Goal: Information Seeking & Learning: Learn about a topic

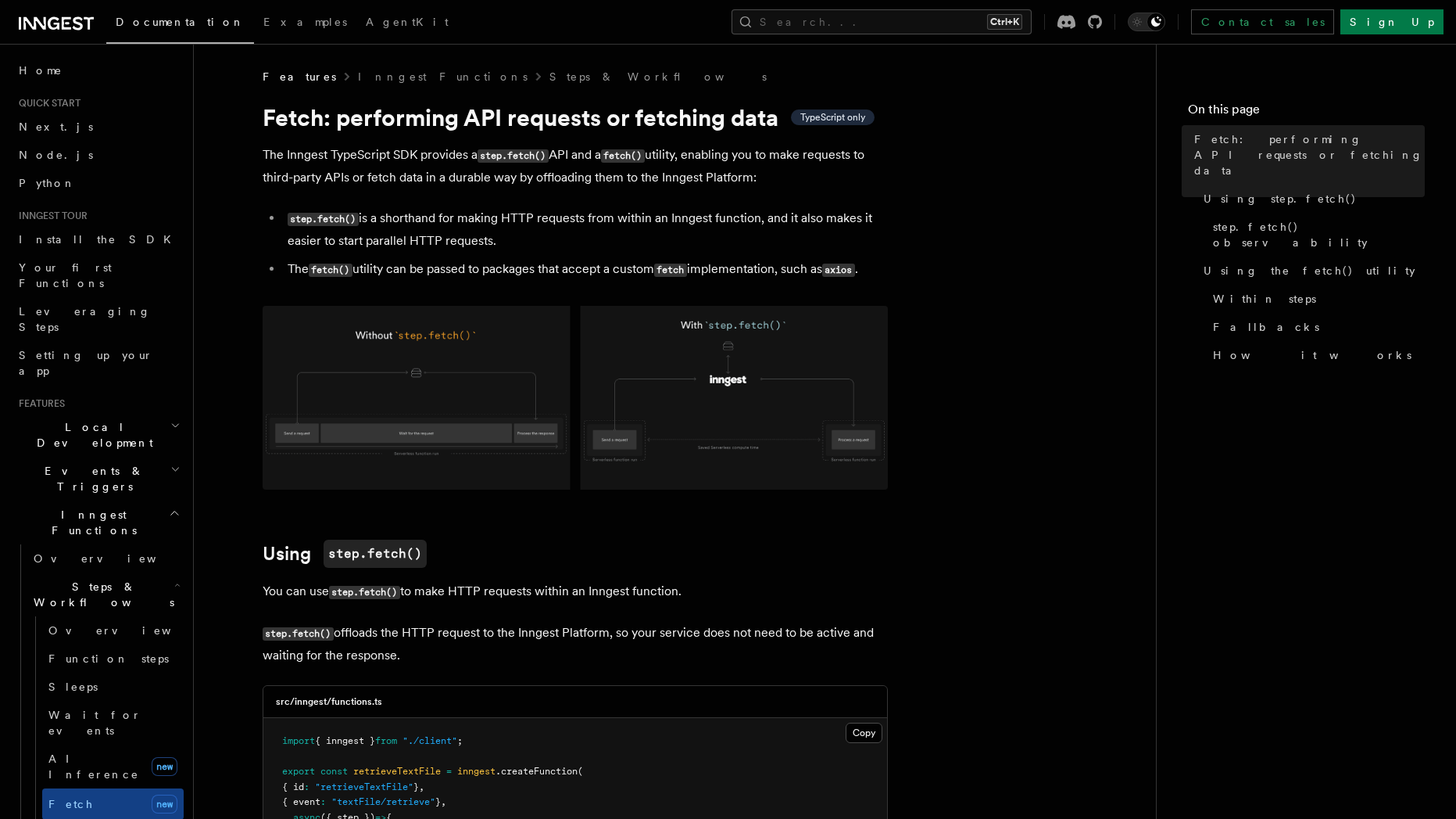
click at [810, 261] on li "The fetch() utility can be passed to packages that accept a custom fetch implem…" at bounding box center [585, 269] width 605 height 23
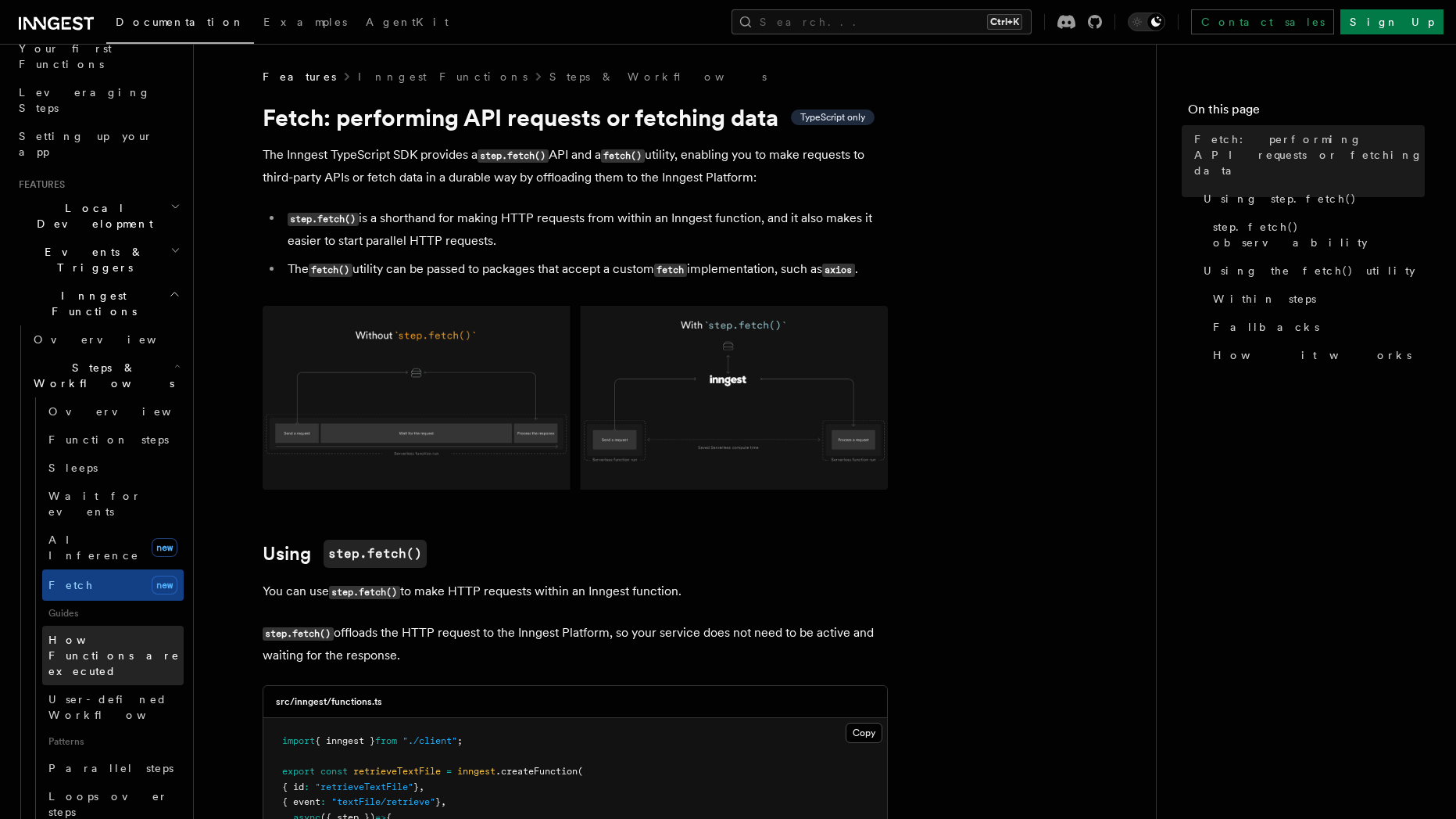
scroll to position [281, 0]
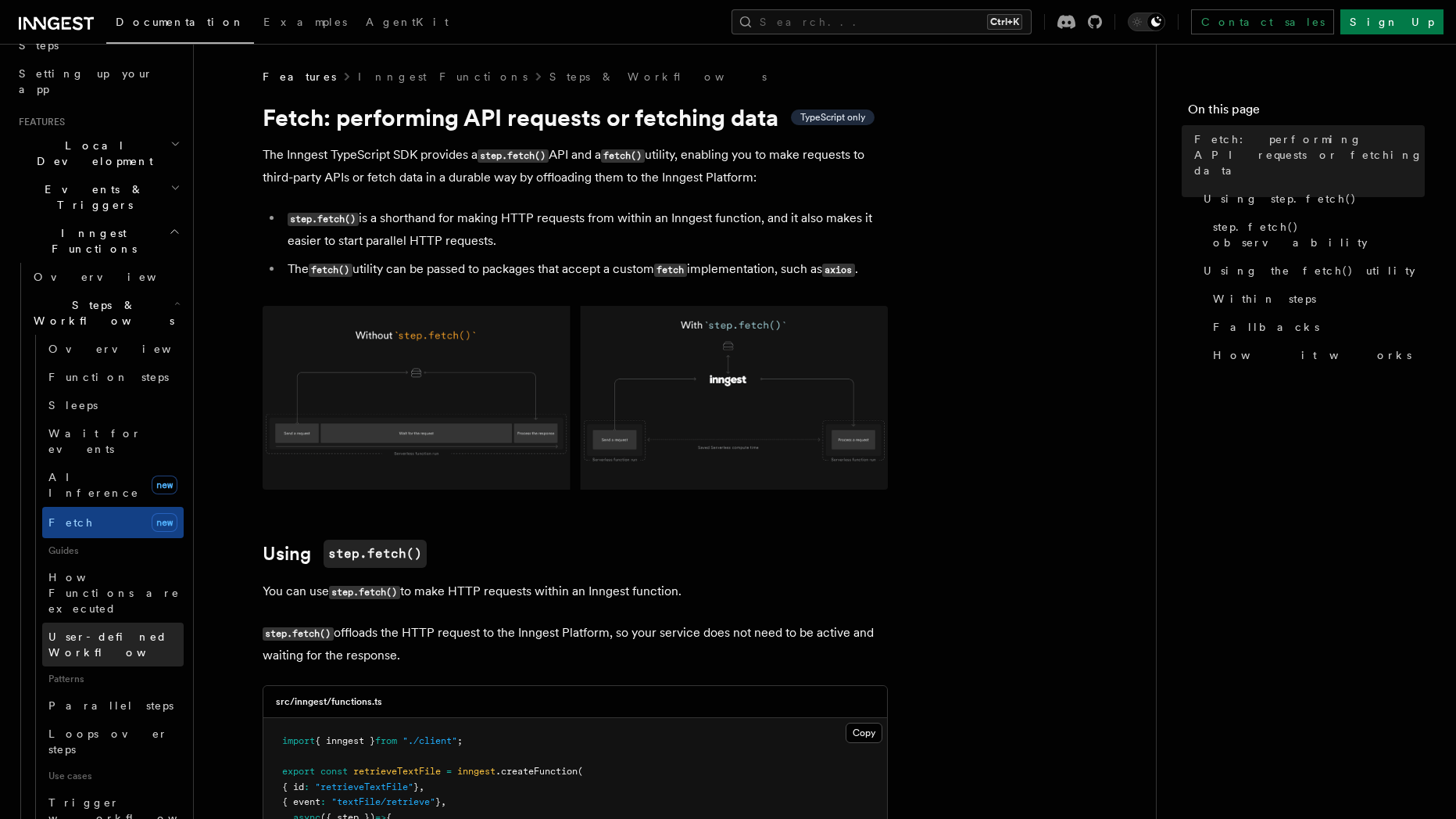
click at [122, 630] on span "User-defined Workflows" at bounding box center [119, 644] width 141 height 28
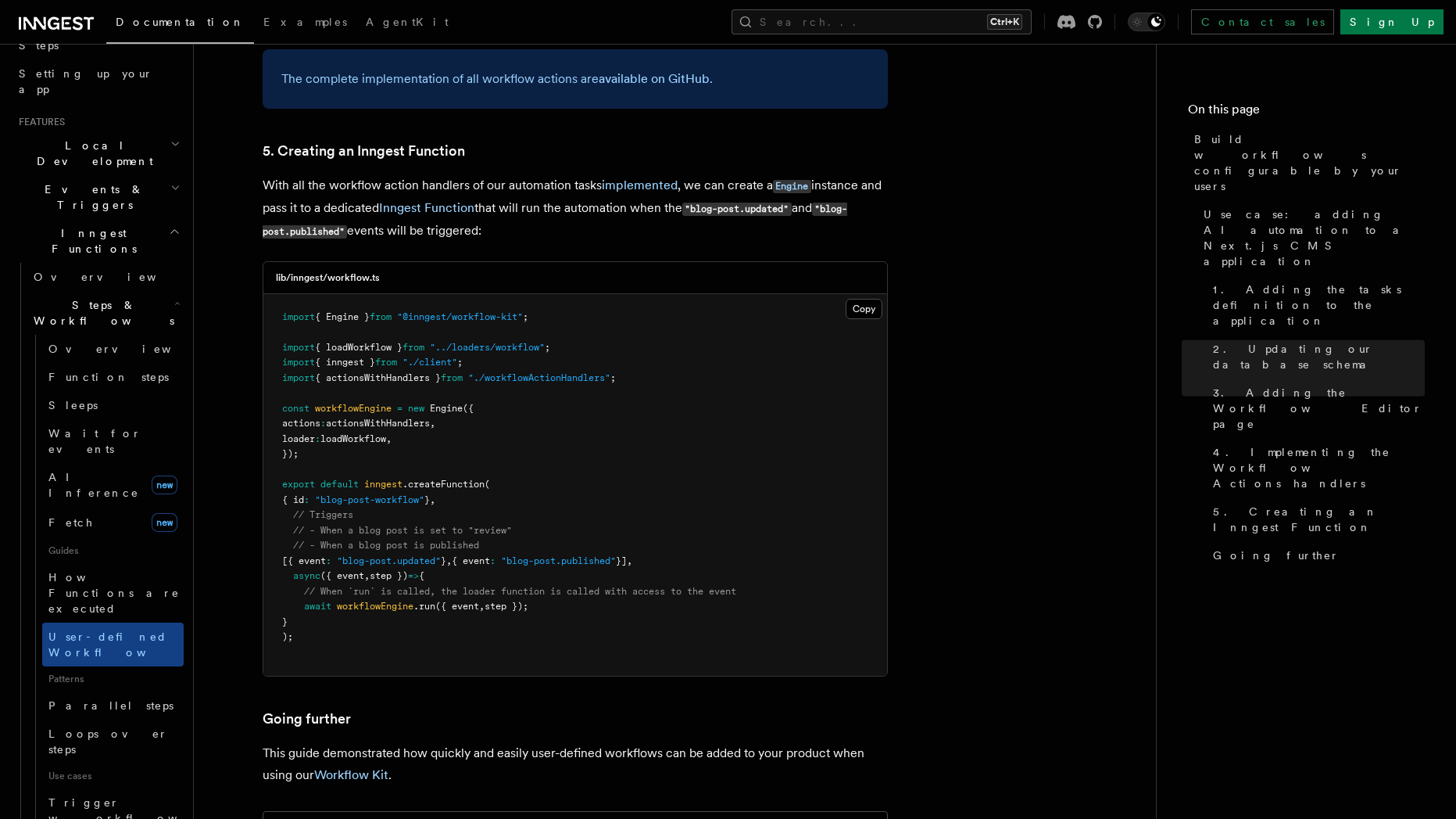
scroll to position [6865, 0]
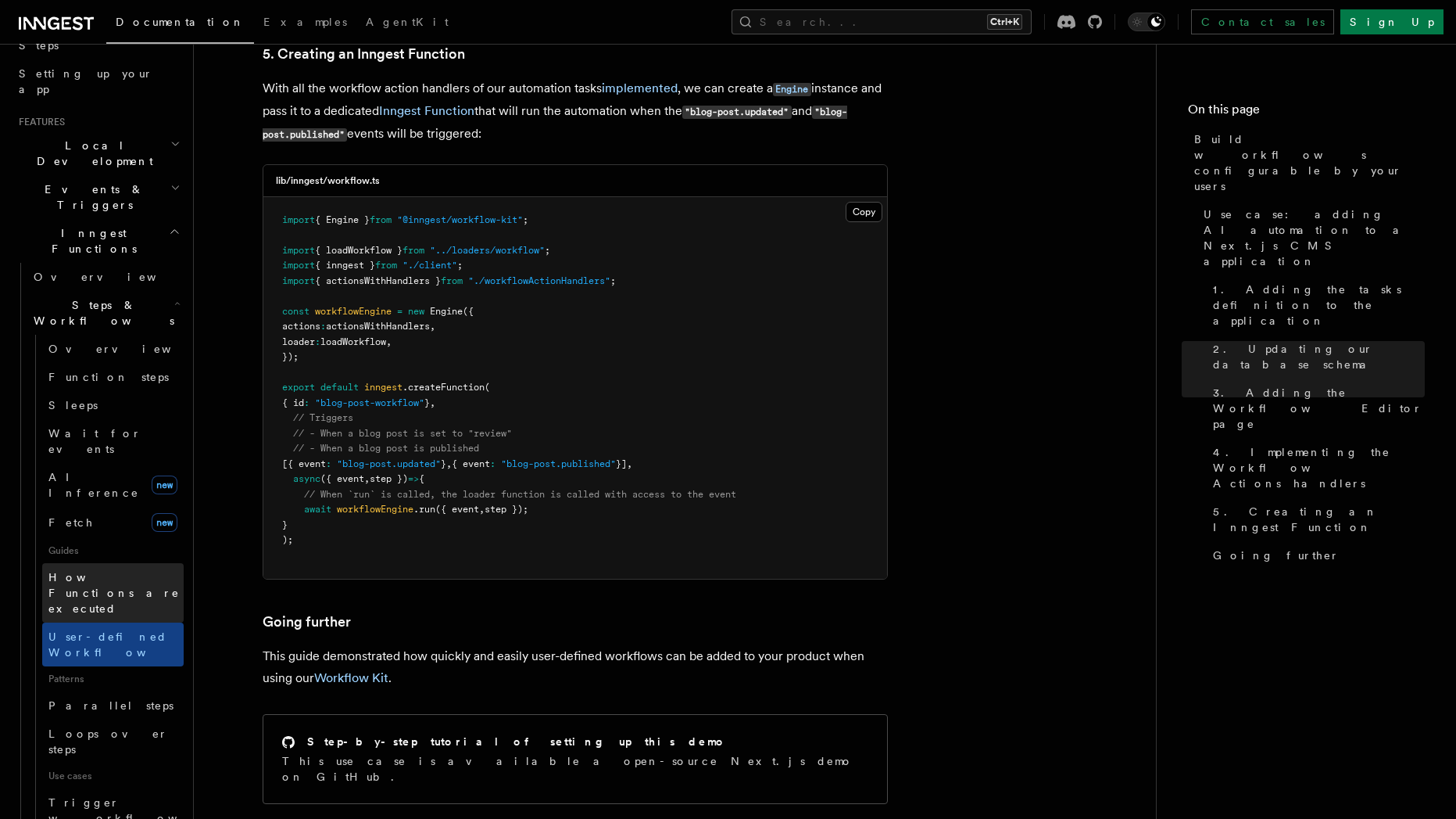
click at [68, 570] on span "How Functions are executed" at bounding box center [115, 592] width 131 height 44
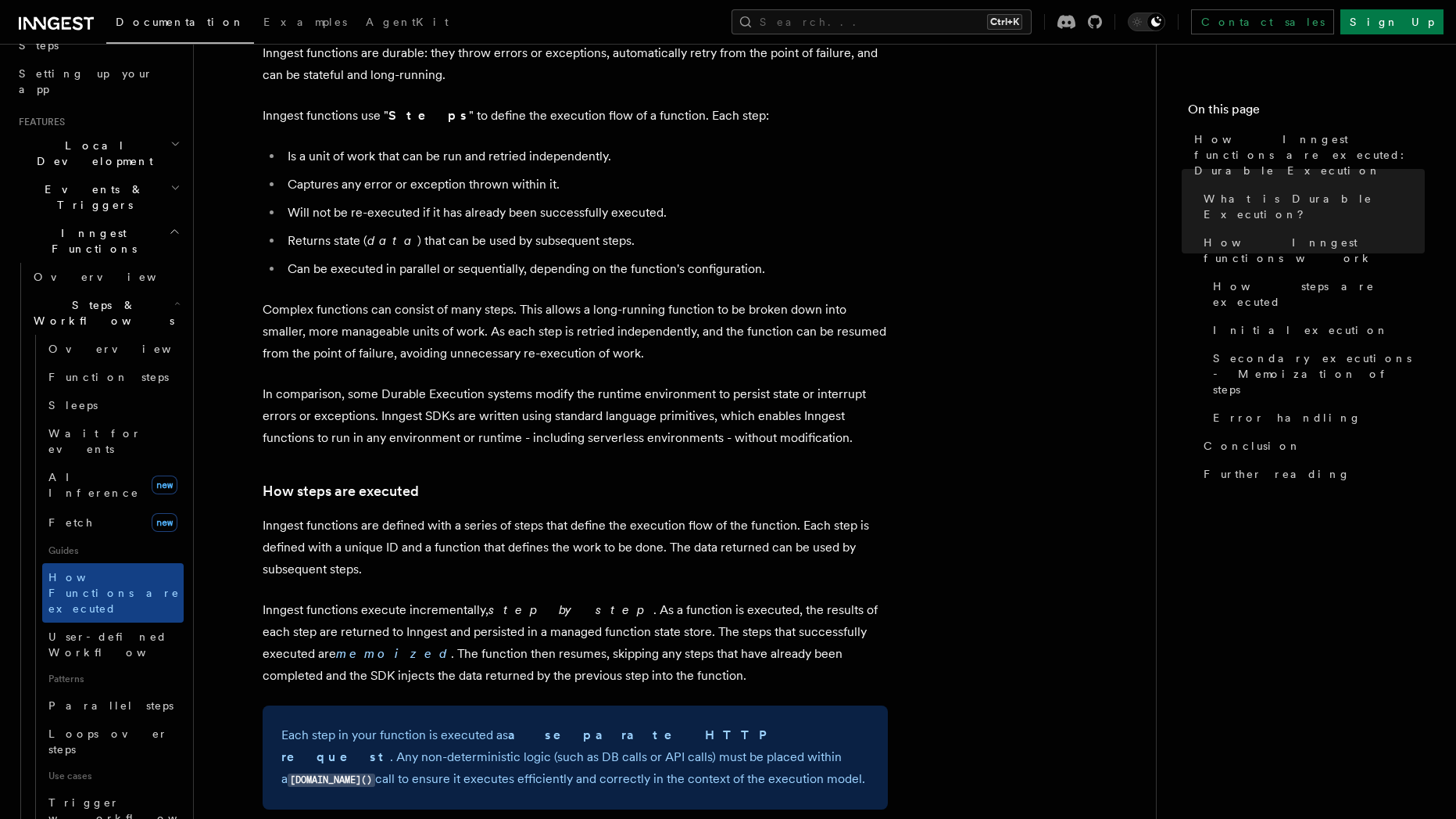
scroll to position [985, 0]
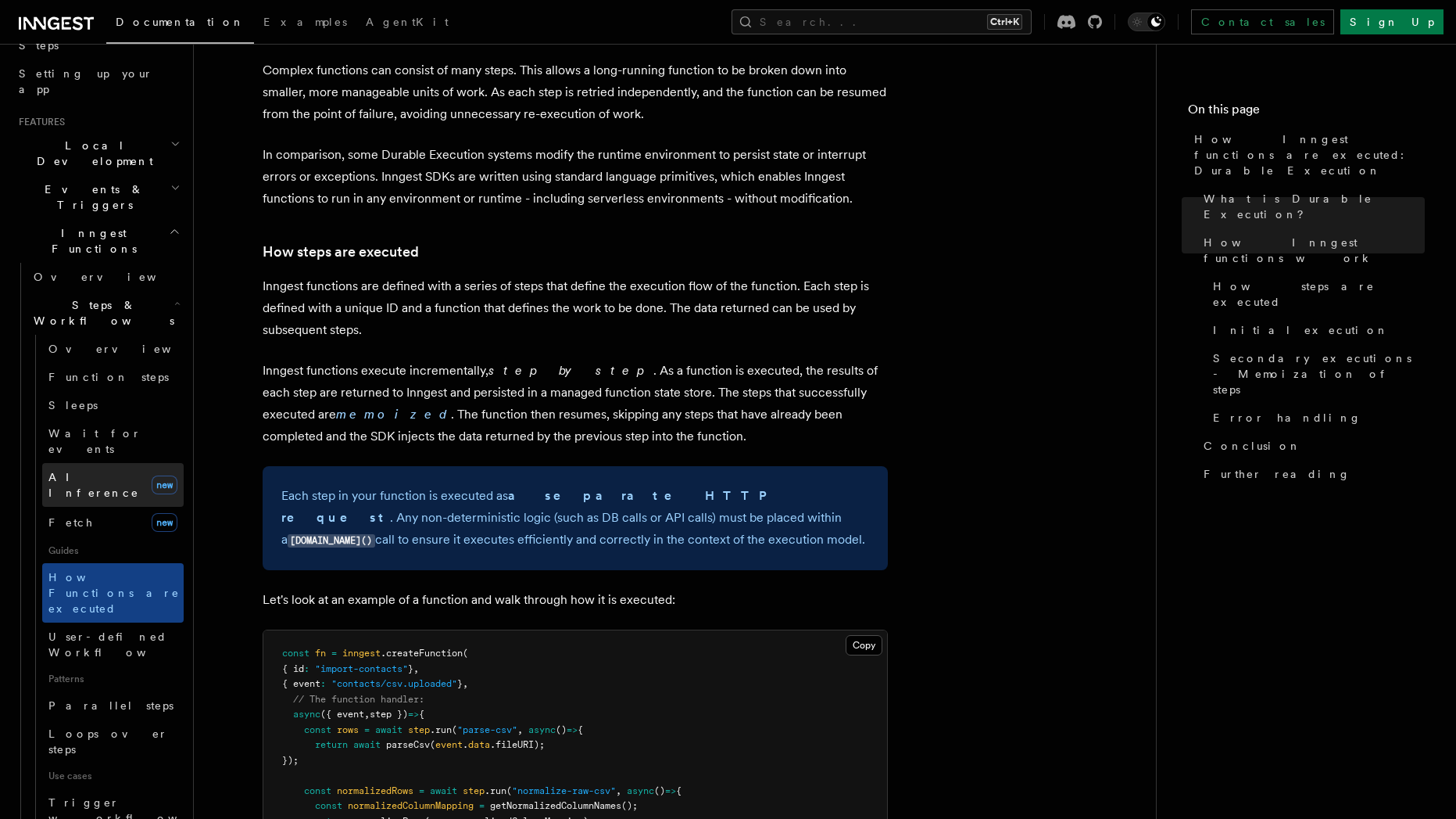
click at [103, 471] on span "AI Inference" at bounding box center [94, 484] width 91 height 28
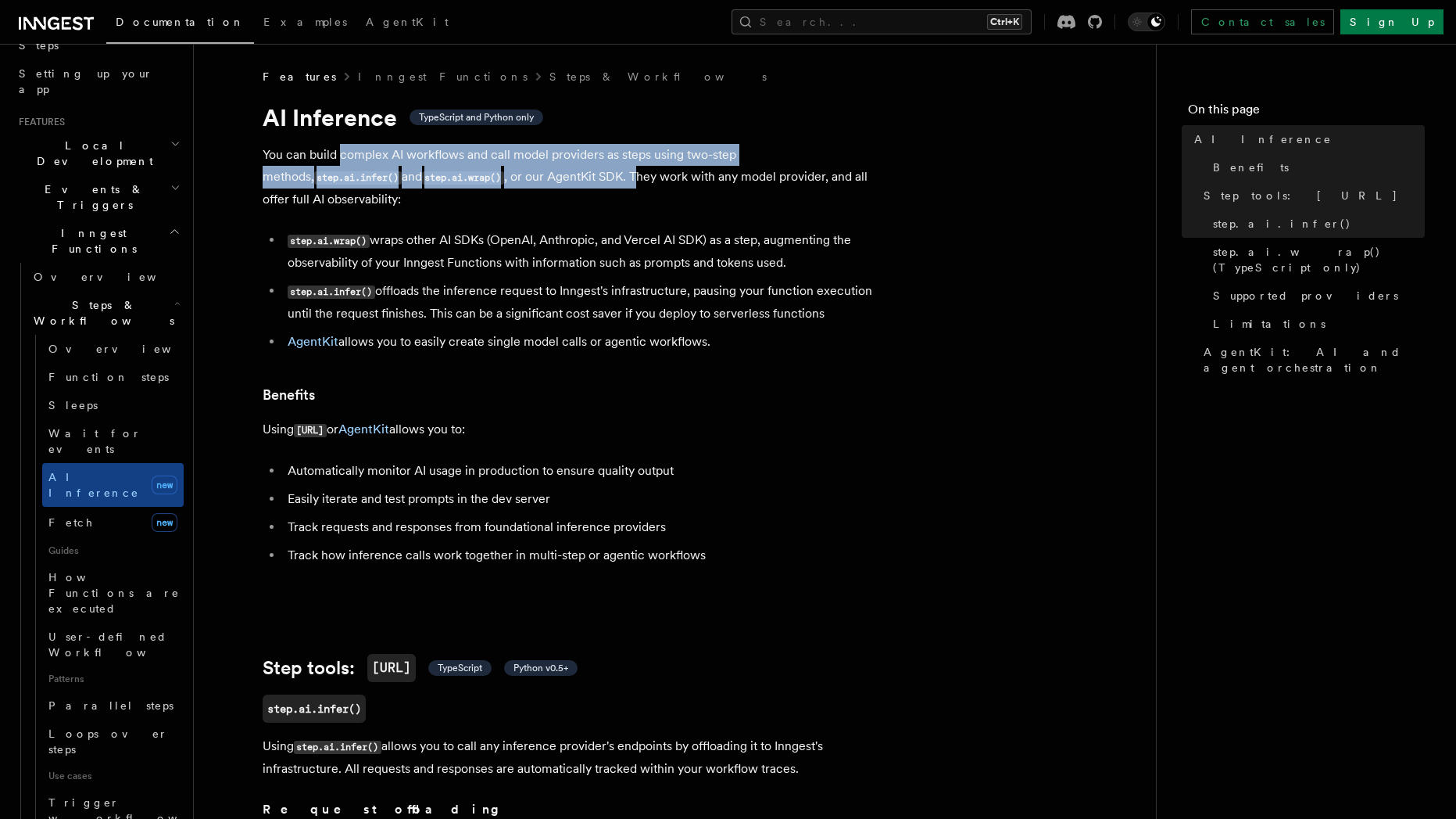
drag, startPoint x: 342, startPoint y: 149, endPoint x: 503, endPoint y: 174, distance: 162.9
click at [503, 174] on p "You can build complex AI workflows and call model providers as steps using two-…" at bounding box center [575, 177] width 625 height 67
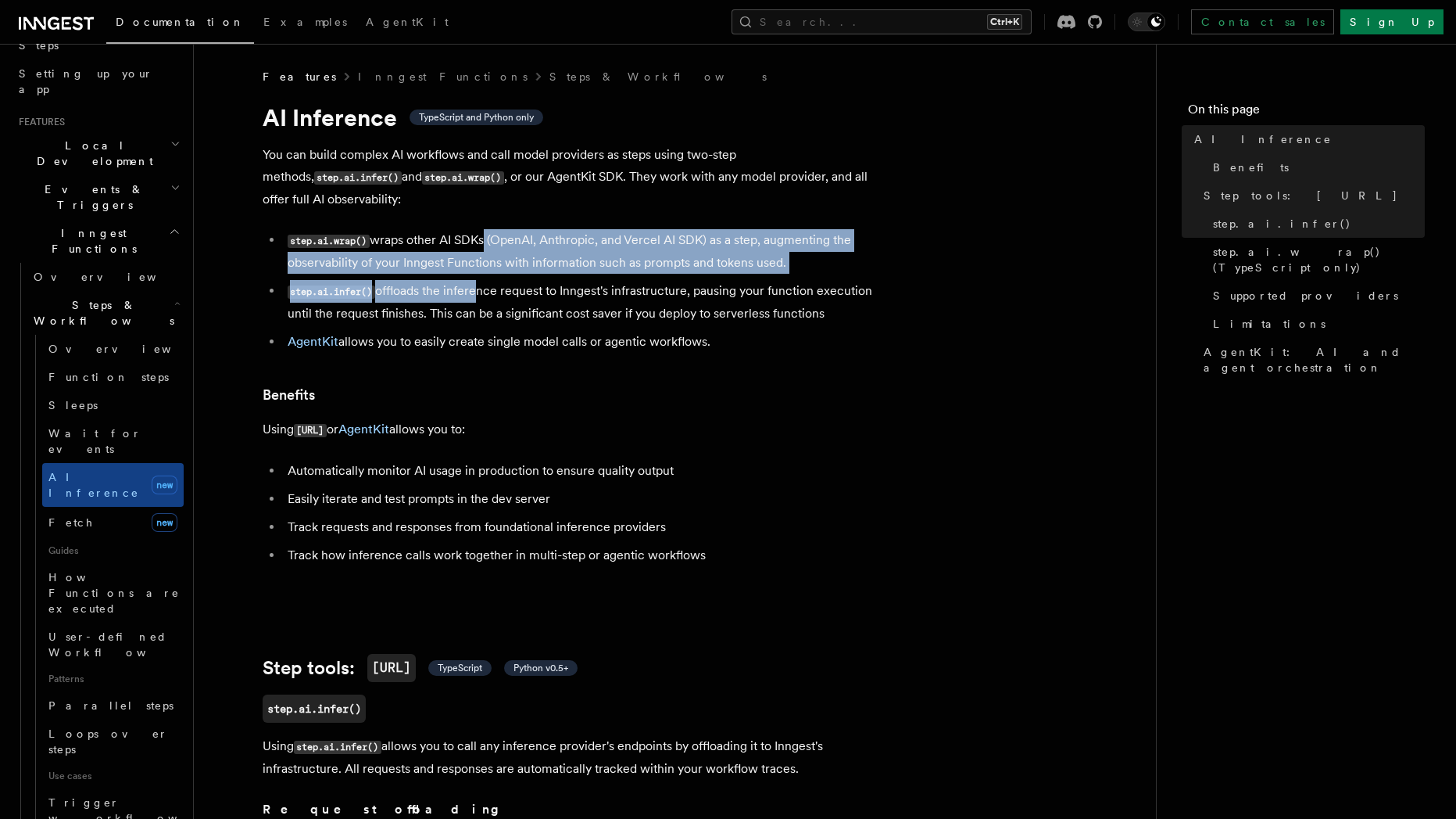
drag, startPoint x: 472, startPoint y: 221, endPoint x: 472, endPoint y: 270, distance: 49.0
click at [472, 270] on ul "step.ai.wrap() wraps other AI SDKs (OpenAI, Anthropic, and Vercel AI SDK) as a …" at bounding box center [575, 291] width 625 height 124
click at [438, 240] on li "step.ai.wrap() wraps other AI SDKs (OpenAI, Anthropic, and Vercel AI SDK) as a …" at bounding box center [585, 251] width 605 height 45
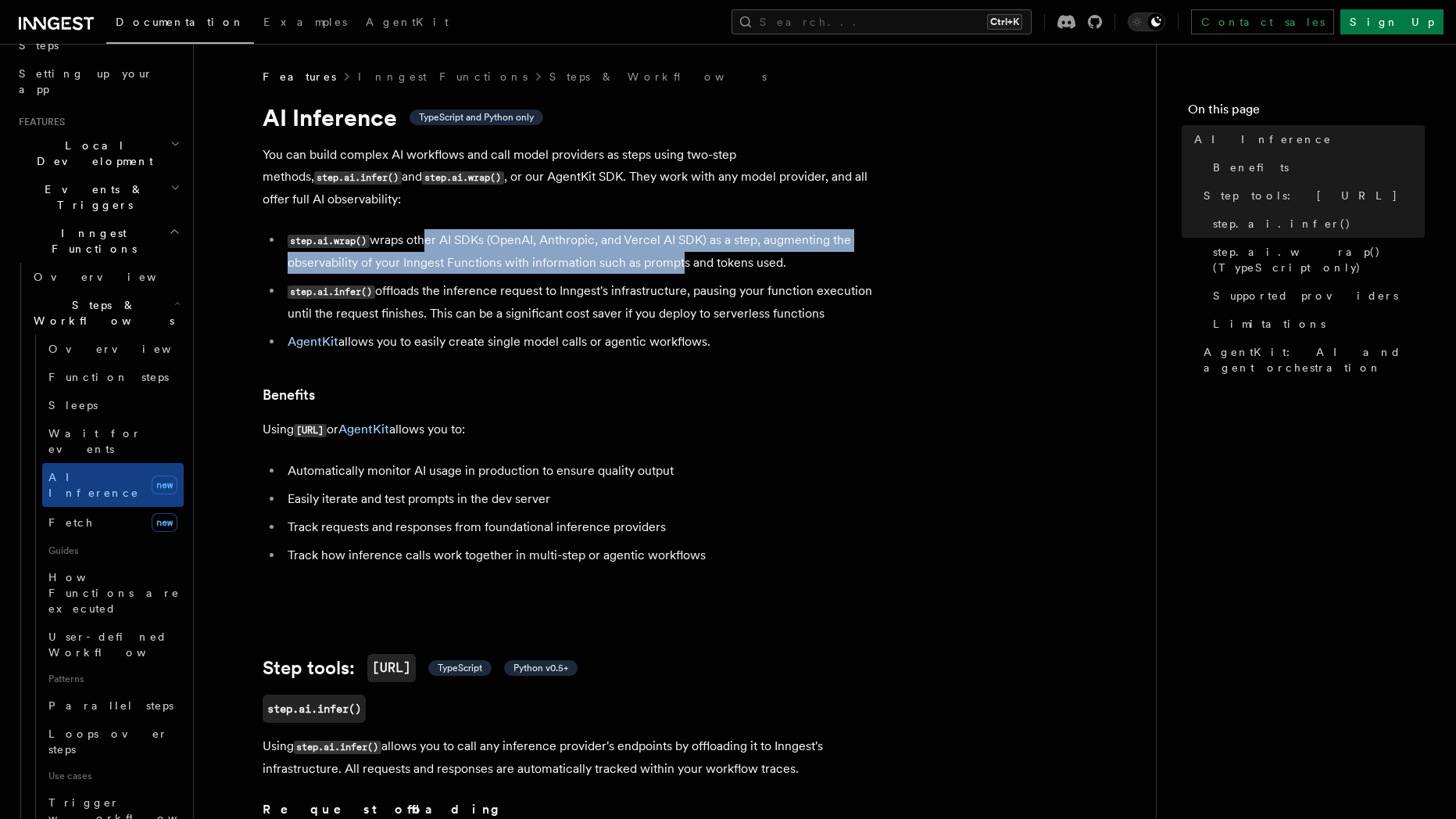
drag, startPoint x: 419, startPoint y: 211, endPoint x: 674, endPoint y: 246, distance: 257.4
click at [674, 246] on li "step.ai.wrap() wraps other AI SDKs (OpenAI, Anthropic, and Vercel AI SDK) as a …" at bounding box center [585, 251] width 605 height 45
drag, startPoint x: 758, startPoint y: 245, endPoint x: 420, endPoint y: 217, distance: 339.2
click at [420, 229] on li "step.ai.wrap() wraps other AI SDKs (OpenAI, Anthropic, and Vercel AI SDK) as a …" at bounding box center [585, 251] width 605 height 45
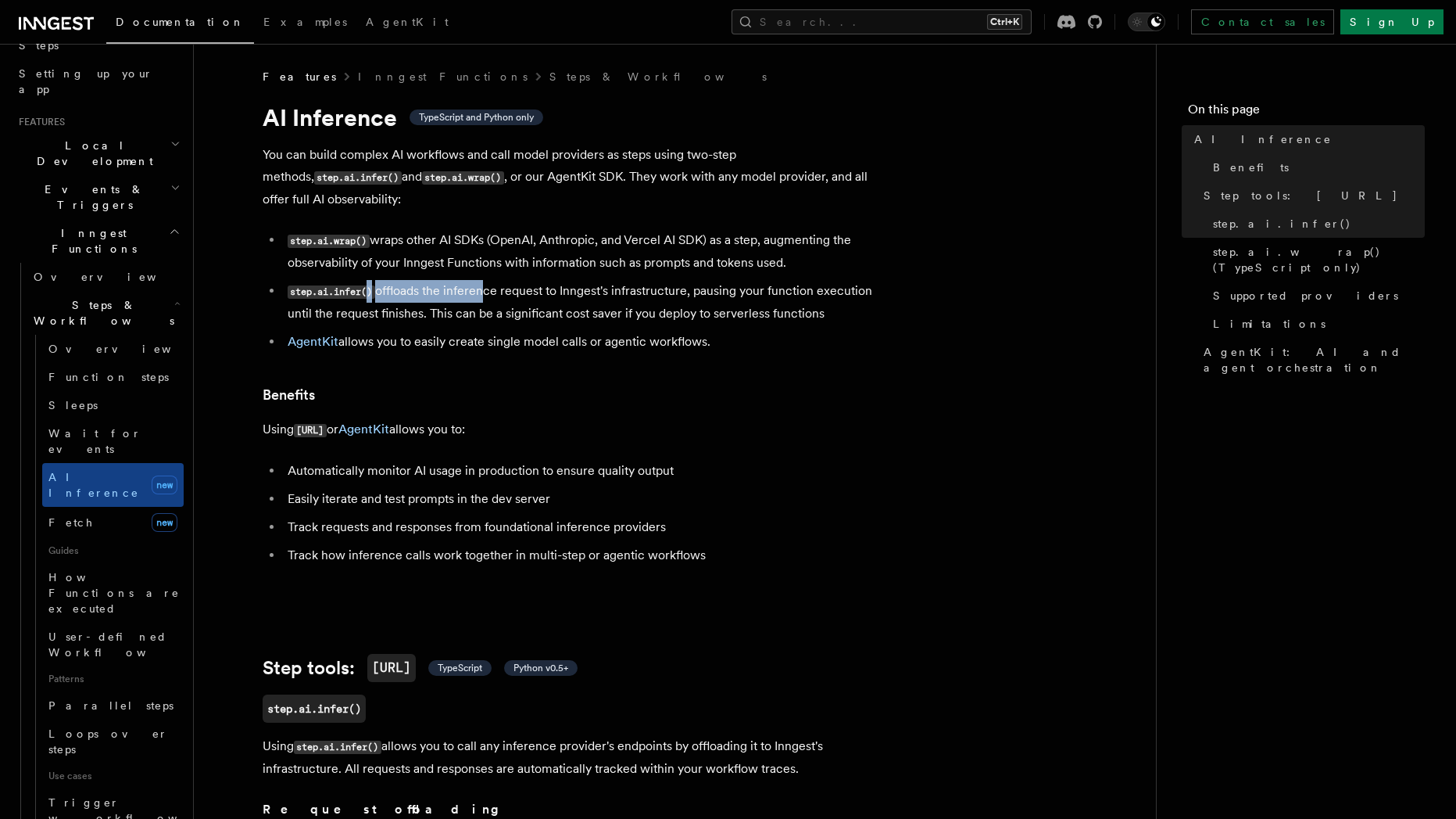
drag, startPoint x: 366, startPoint y: 266, endPoint x: 483, endPoint y: 278, distance: 117.6
click at [483, 280] on li "step.ai.infer() offloads the inference request to Inngest's infrastructure, pau…" at bounding box center [585, 302] width 605 height 45
drag, startPoint x: 480, startPoint y: 267, endPoint x: 580, endPoint y: 276, distance: 100.4
click at [580, 280] on li "step.ai.infer() offloads the inference request to Inngest's infrastructure, pau…" at bounding box center [585, 302] width 605 height 45
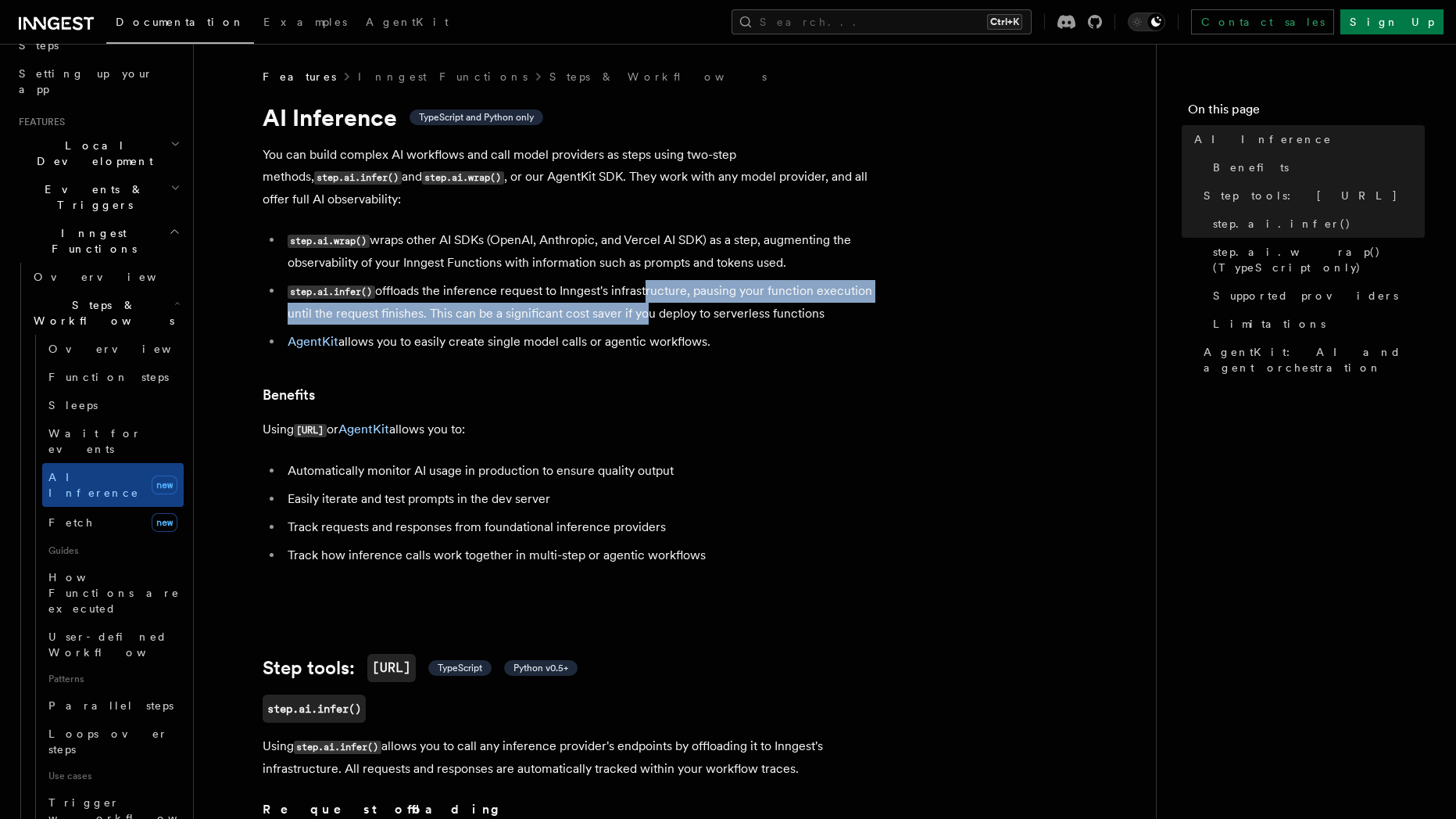
drag, startPoint x: 647, startPoint y: 276, endPoint x: 640, endPoint y: 287, distance: 13.0
click at [642, 289] on li "step.ai.infer() offloads the inference request to Inngest's infrastructure, pau…" at bounding box center [585, 302] width 605 height 45
drag, startPoint x: 762, startPoint y: 296, endPoint x: 708, endPoint y: 273, distance: 58.7
click at [708, 280] on li "step.ai.infer() offloads the inference request to Inngest's infrastructure, pau…" at bounding box center [585, 302] width 605 height 45
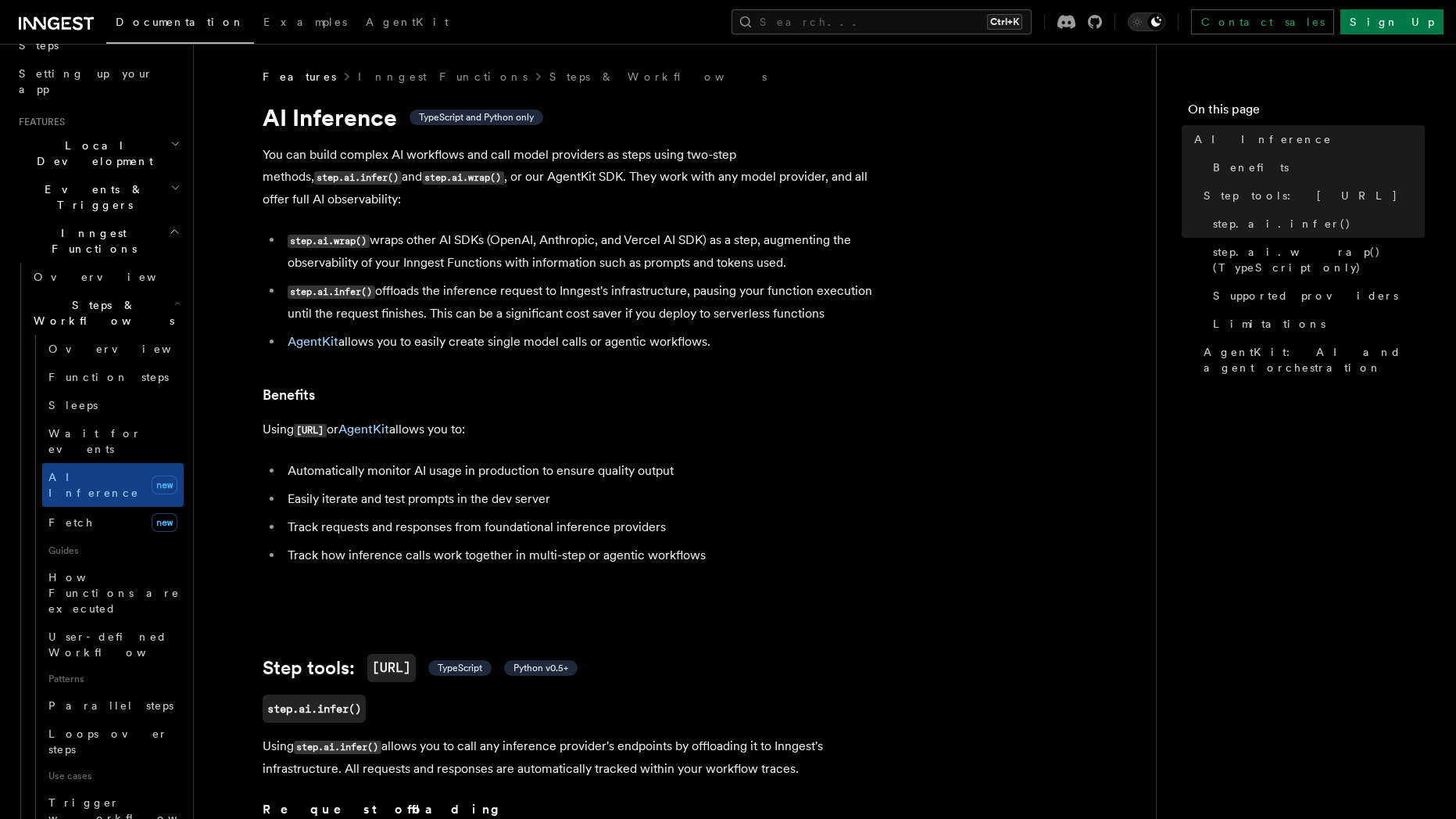
click at [332, 286] on code "step.ai.infer()" at bounding box center [331, 292] width 88 height 13
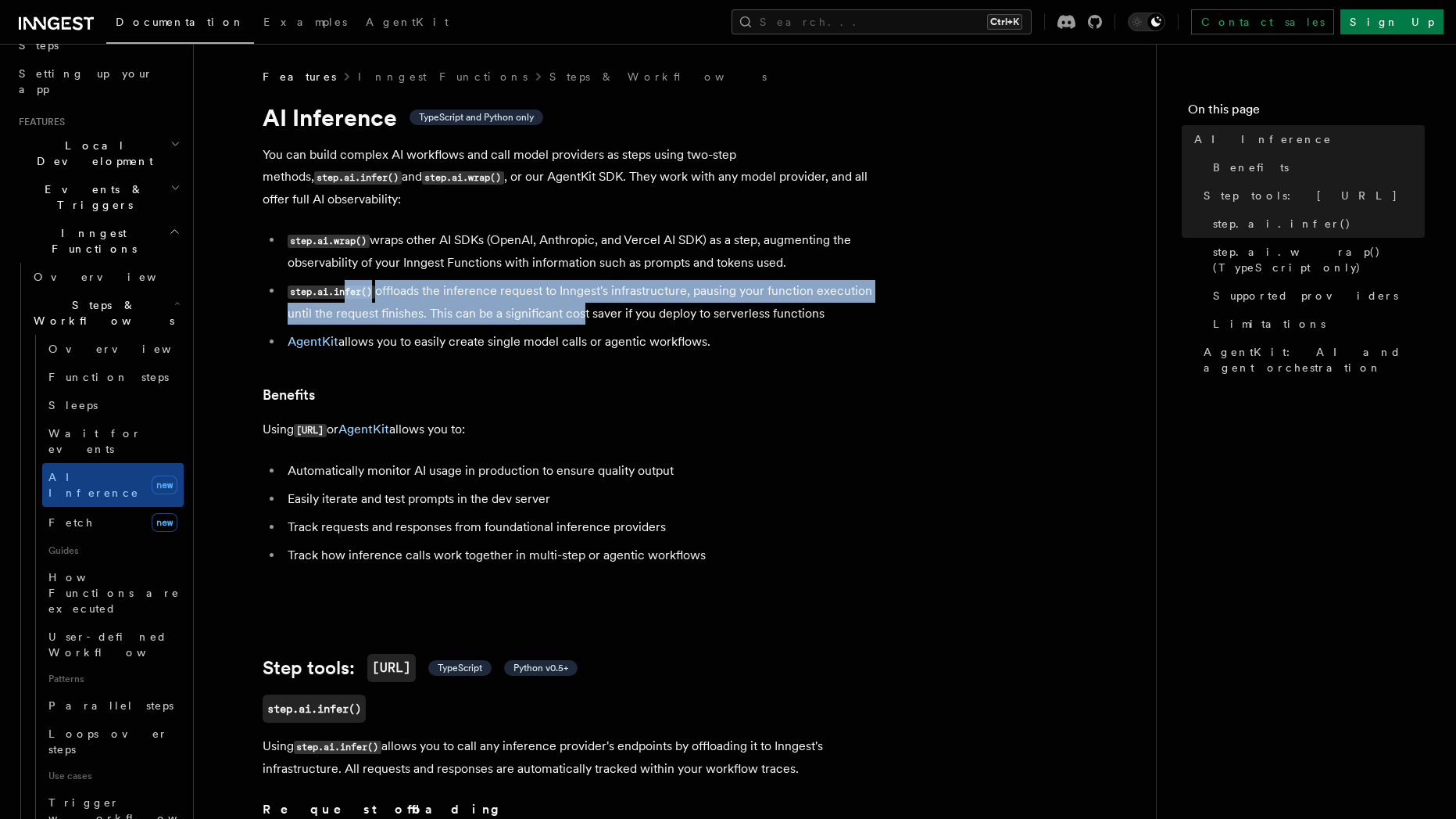
drag, startPoint x: 488, startPoint y: 276, endPoint x: 574, endPoint y: 288, distance: 86.8
click at [574, 288] on li "step.ai.infer() offloads the inference request to Inngest's infrastructure, pau…" at bounding box center [585, 302] width 605 height 45
click at [579, 297] on li "step.ai.infer() offloads the inference request to Inngest's infrastructure, pau…" at bounding box center [585, 302] width 605 height 45
drag, startPoint x: 613, startPoint y: 296, endPoint x: 514, endPoint y: 268, distance: 102.9
click at [514, 280] on li "step.ai.infer() offloads the inference request to Inngest's infrastructure, pau…" at bounding box center [585, 302] width 605 height 45
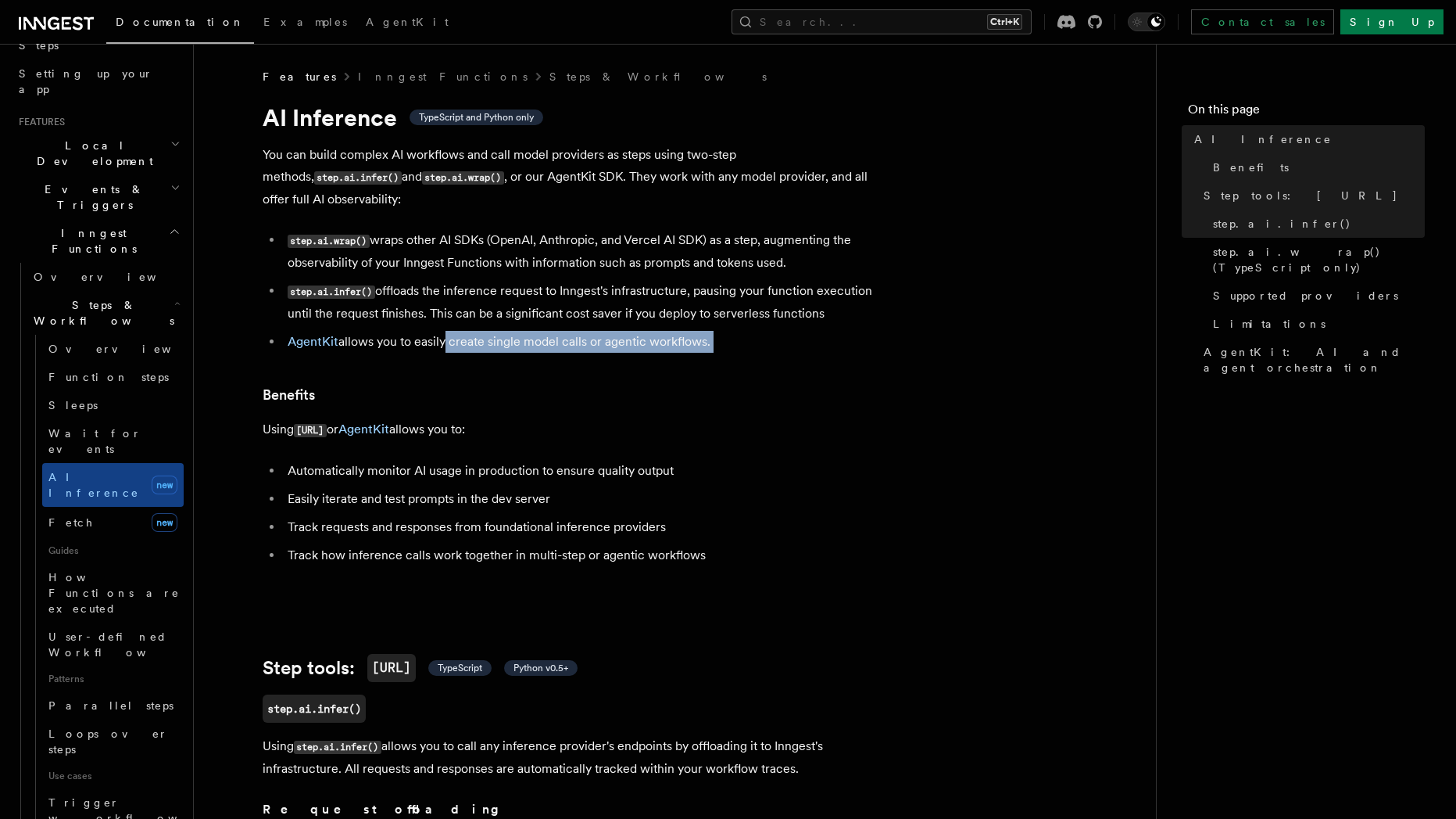
drag, startPoint x: 443, startPoint y: 316, endPoint x: 565, endPoint y: 331, distance: 122.9
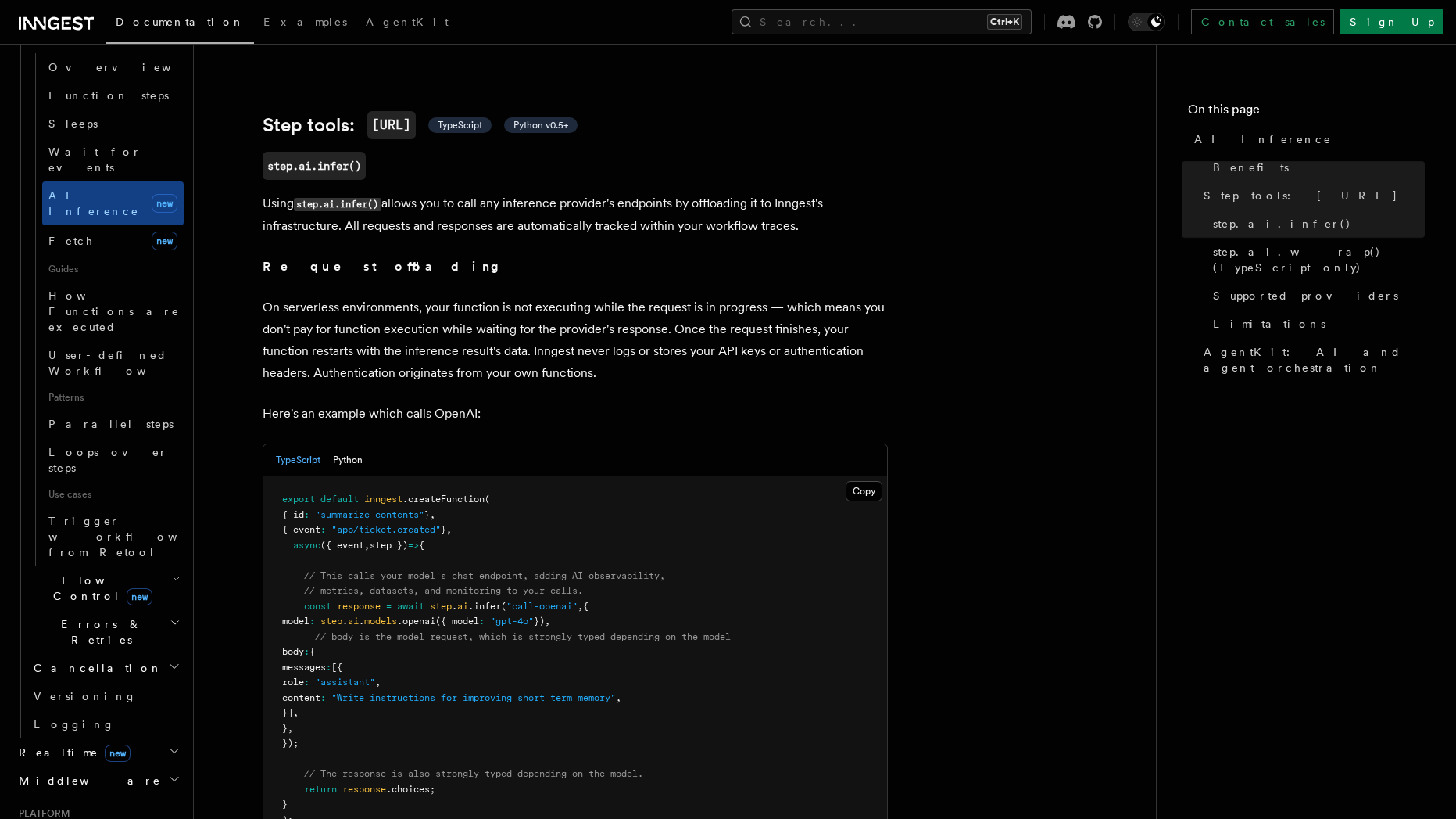
scroll to position [704, 0]
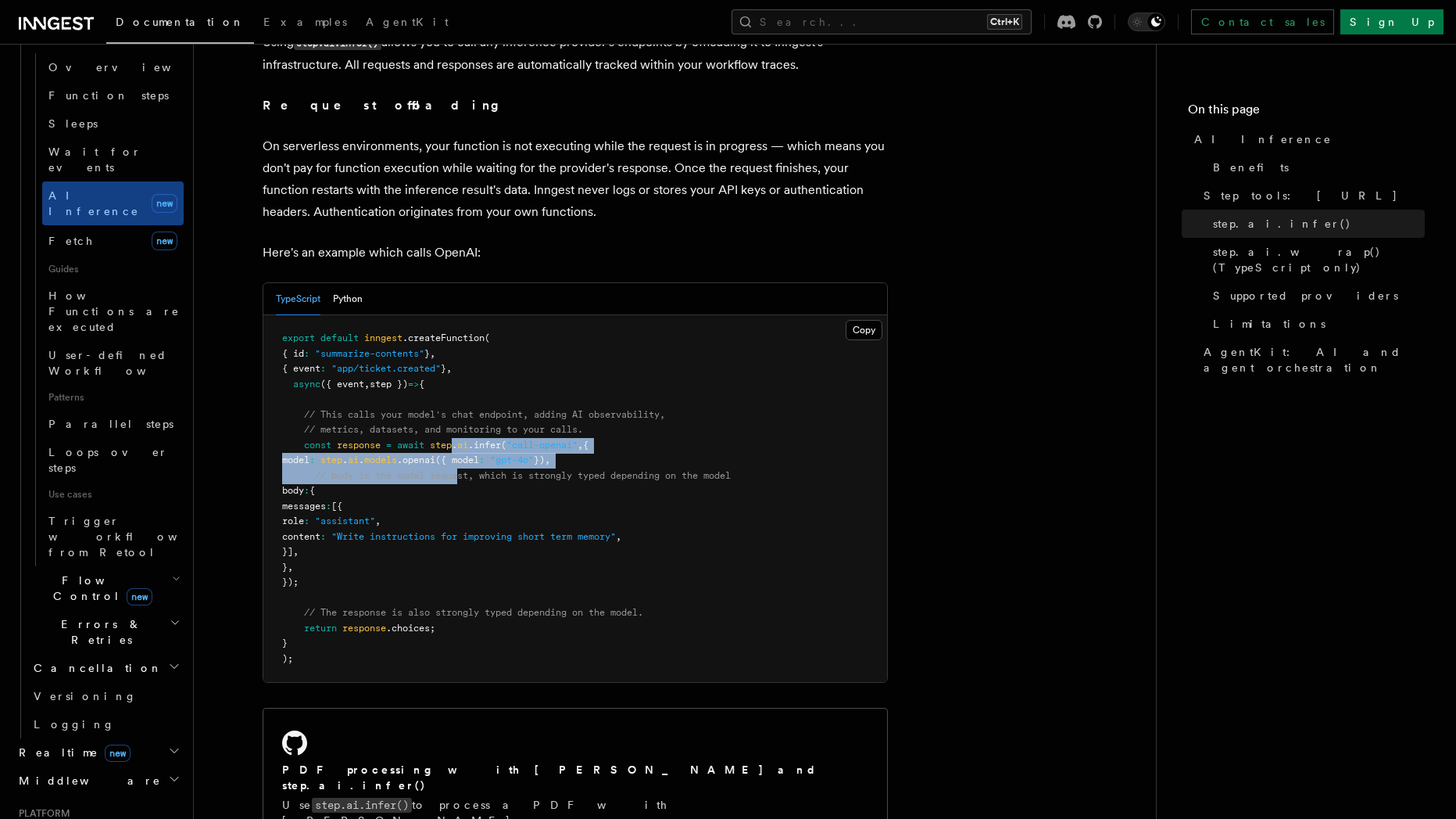
drag, startPoint x: 456, startPoint y: 426, endPoint x: 461, endPoint y: 453, distance: 27.5
click at [461, 453] on code "export default inngest .createFunction ( { id : "summarize-contents" } , { even…" at bounding box center [506, 497] width 449 height 331
click at [411, 470] on span "// body is the model request, which is strongly typed depending on the model" at bounding box center [523, 475] width 416 height 11
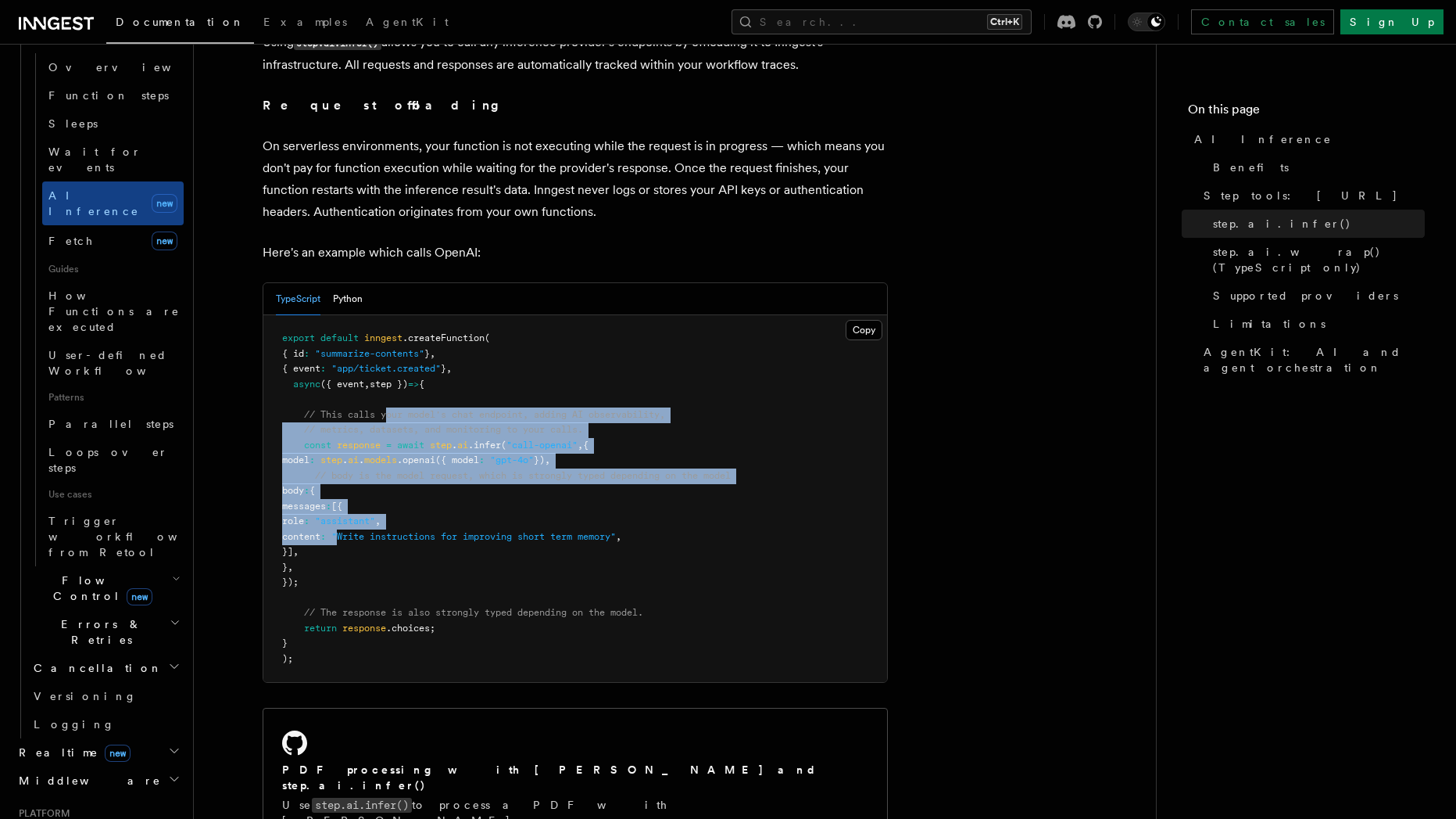
drag, startPoint x: 387, startPoint y: 394, endPoint x: 396, endPoint y: 510, distance: 116.3
click at [396, 510] on code "export default inngest .createFunction ( { id : "summarize-contents" } , { even…" at bounding box center [506, 497] width 449 height 331
click at [381, 440] on span "response" at bounding box center [359, 445] width 44 height 11
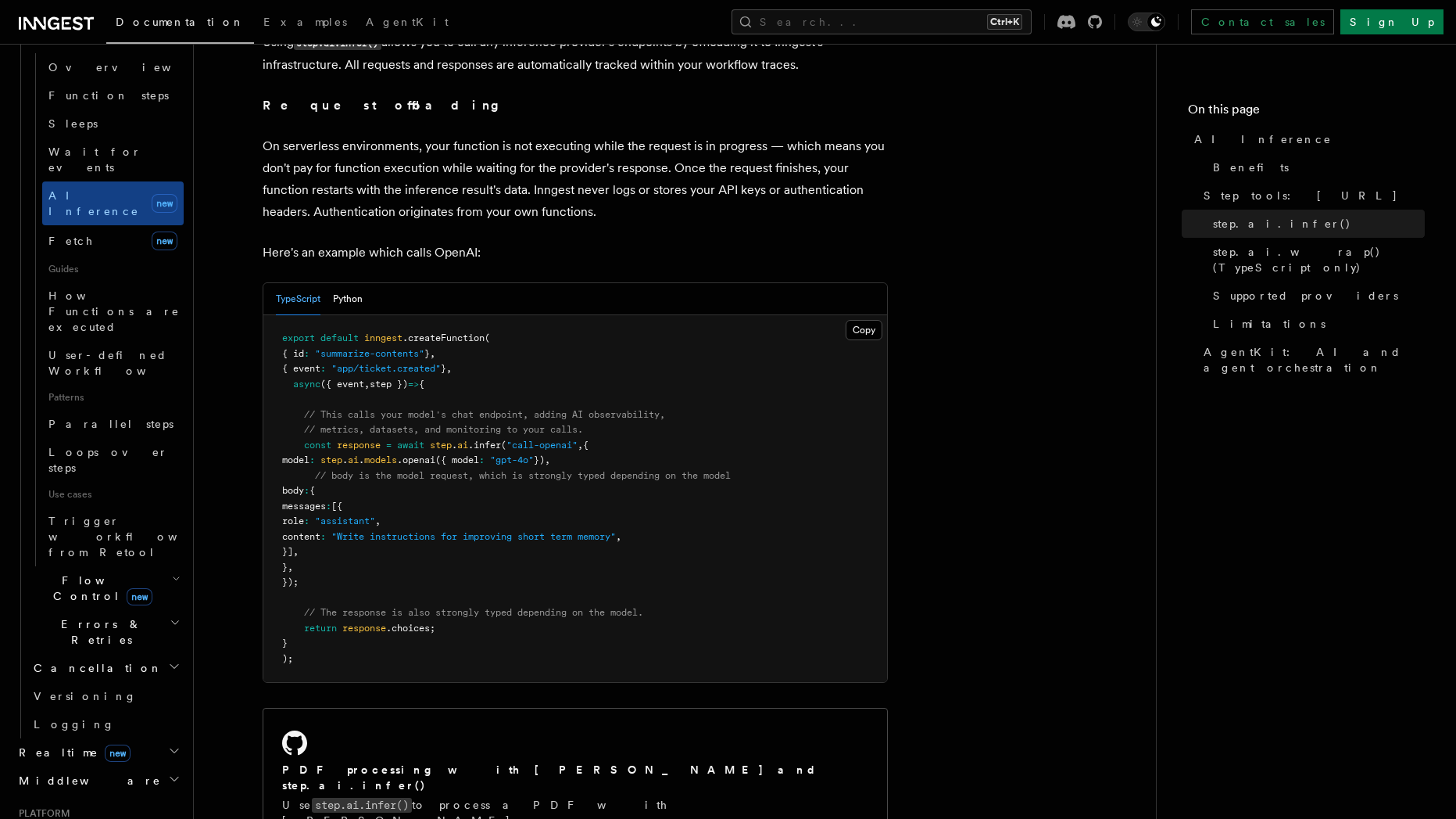
click at [378, 424] on span "// metrics, datasets, and monitoring to your calls." at bounding box center [443, 429] width 279 height 11
drag, startPoint x: 363, startPoint y: 388, endPoint x: 365, endPoint y: 463, distance: 75.0
click at [365, 463] on pre "export default inngest .createFunction ( { id : "summarize-contents" } , { even…" at bounding box center [575, 498] width 623 height 367
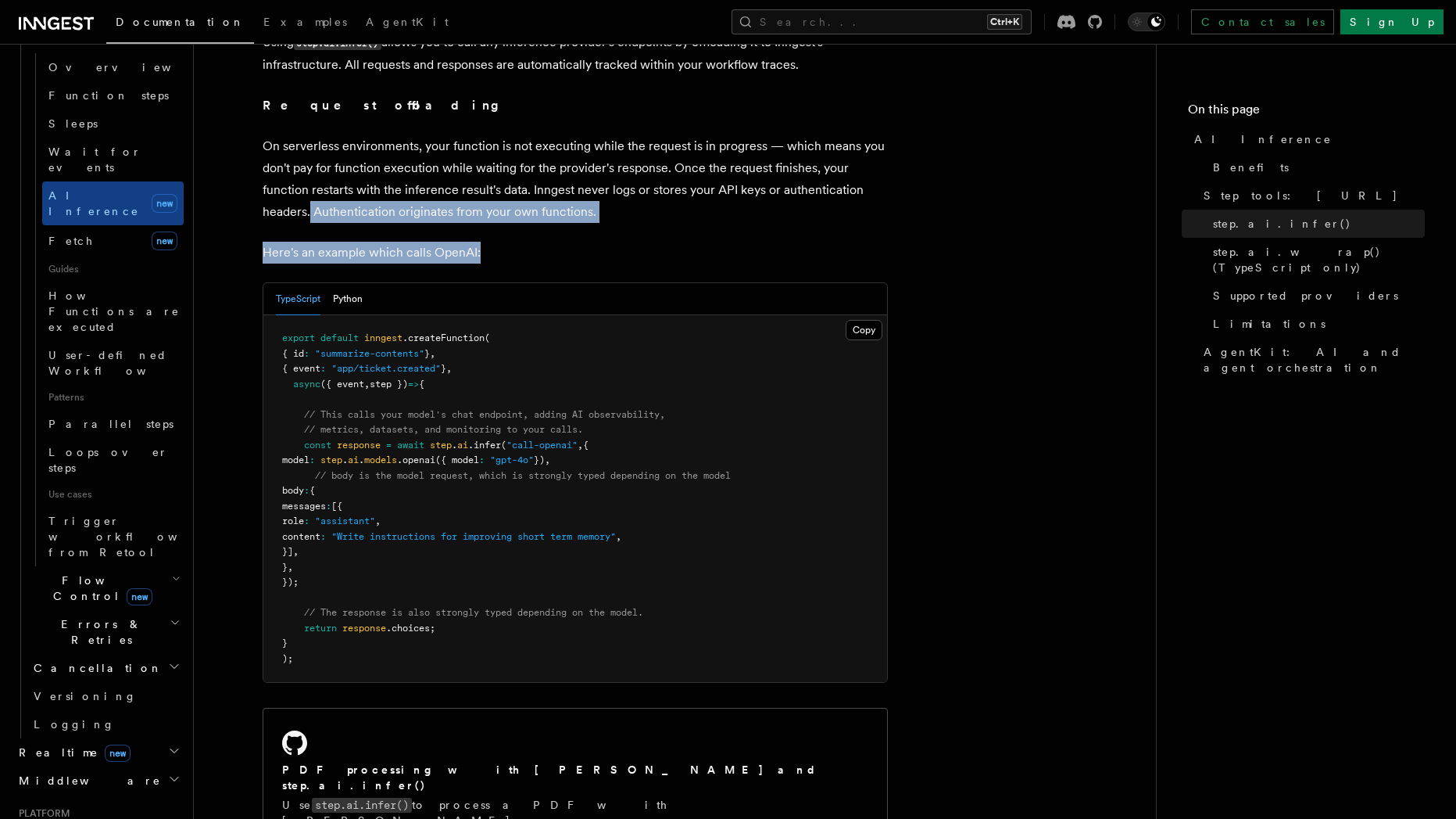
drag, startPoint x: 514, startPoint y: 240, endPoint x: 308, endPoint y: 175, distance: 216.0
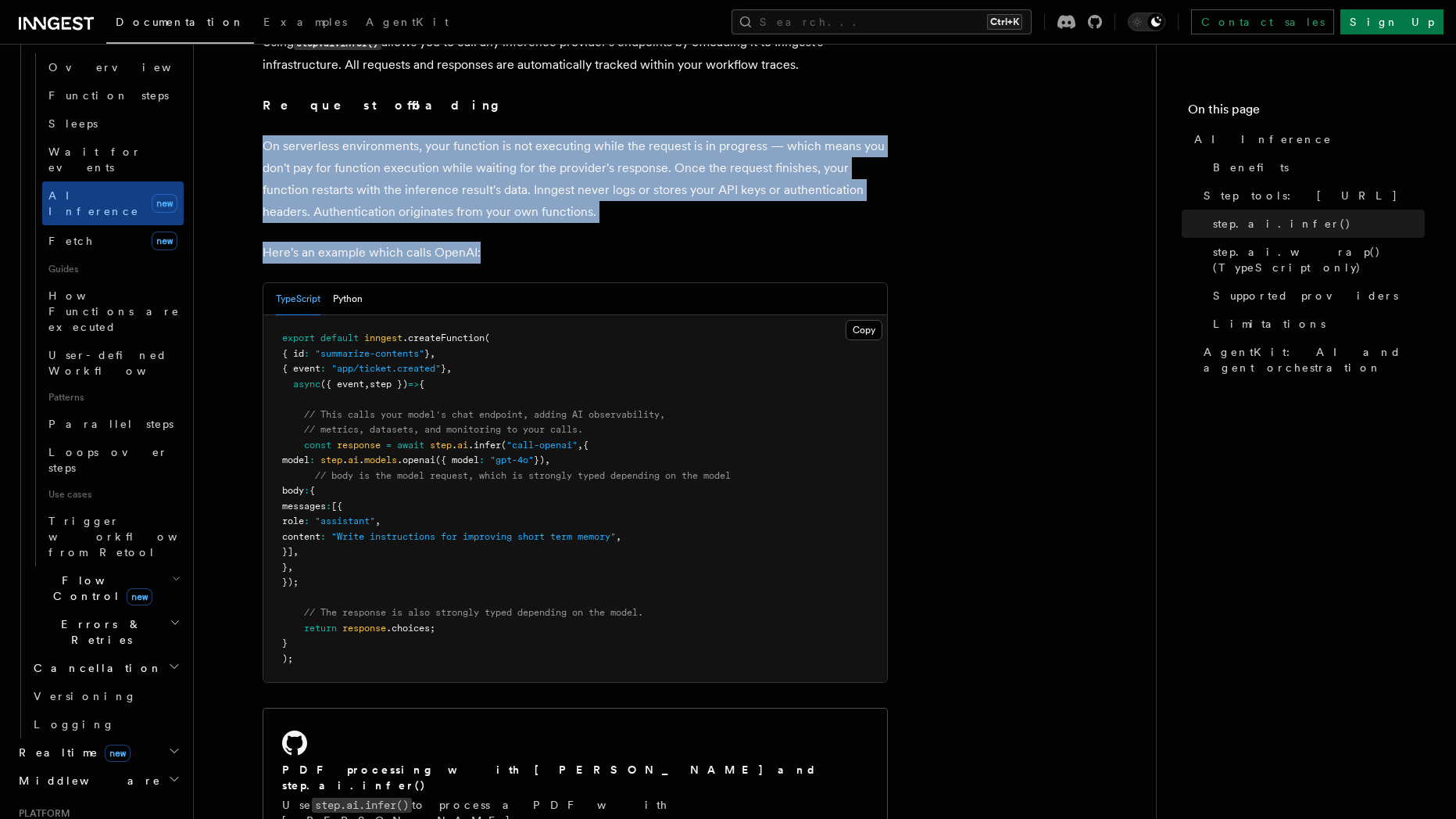
drag, startPoint x: 285, startPoint y: 106, endPoint x: 558, endPoint y: 232, distance: 300.7
click at [558, 242] on p "Here's an example which calls OpenAI:" at bounding box center [575, 253] width 625 height 22
